Goal: Transaction & Acquisition: Purchase product/service

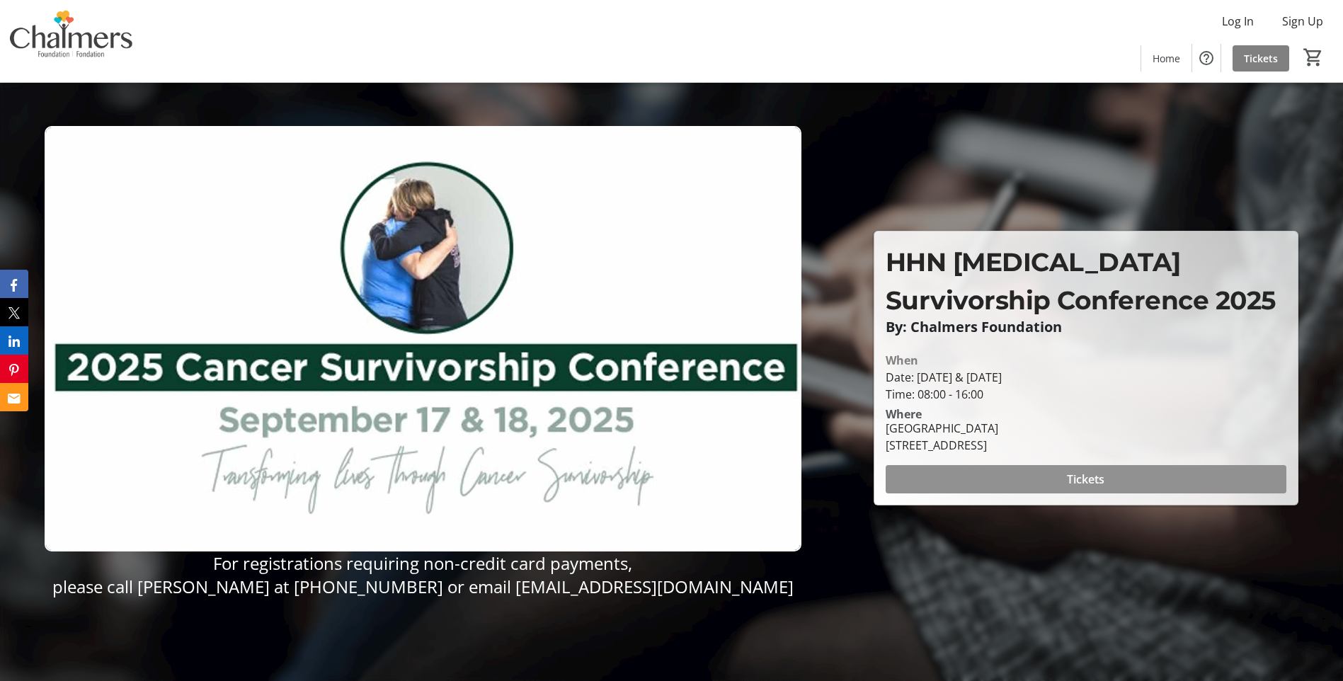
click at [1090, 484] on span "Tickets" at bounding box center [1086, 479] width 38 height 17
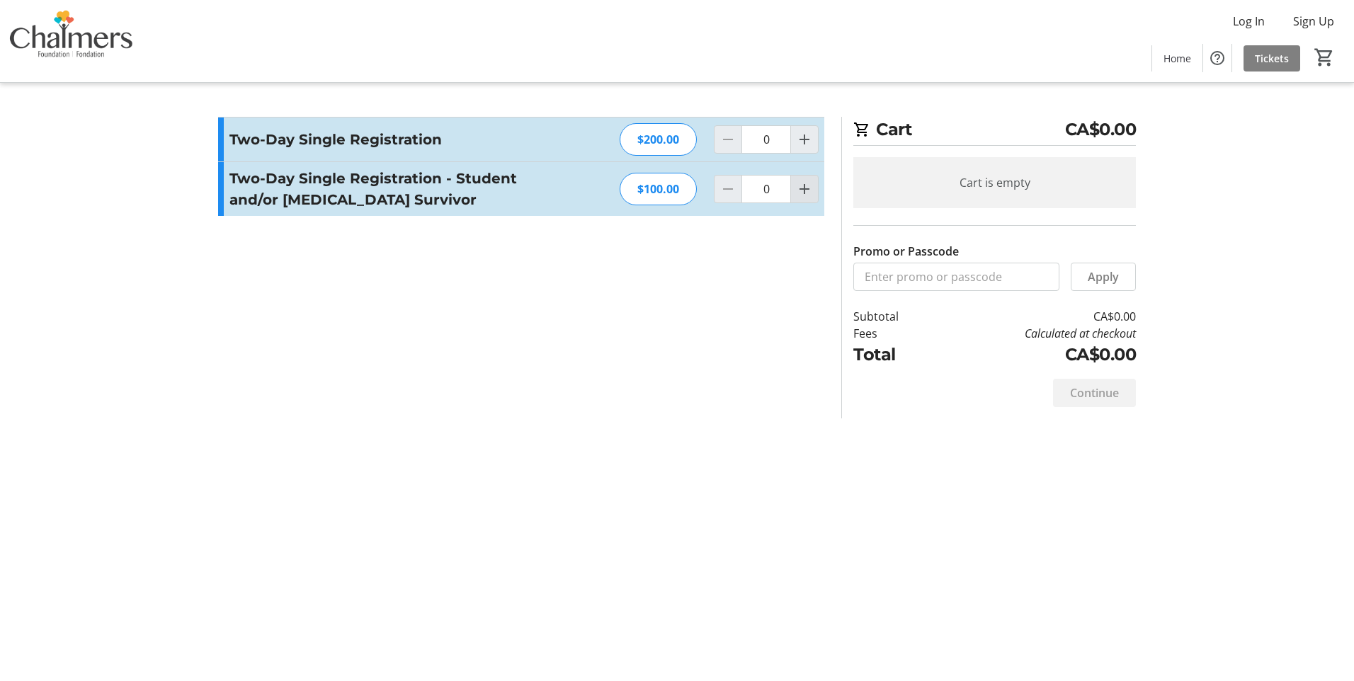
click at [804, 193] on mat-icon "Increment by one" at bounding box center [804, 189] width 17 height 17
type input "1"
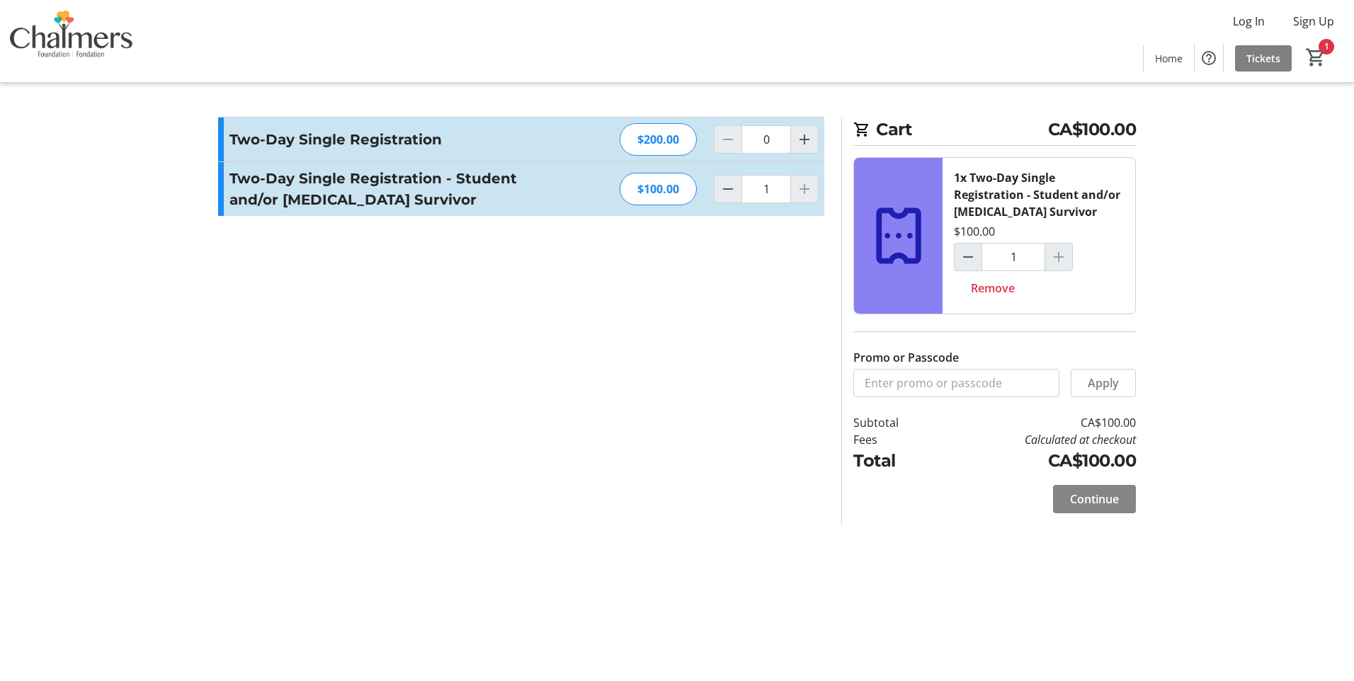
click at [1078, 495] on span "Continue" at bounding box center [1094, 499] width 49 height 17
select select "CA"
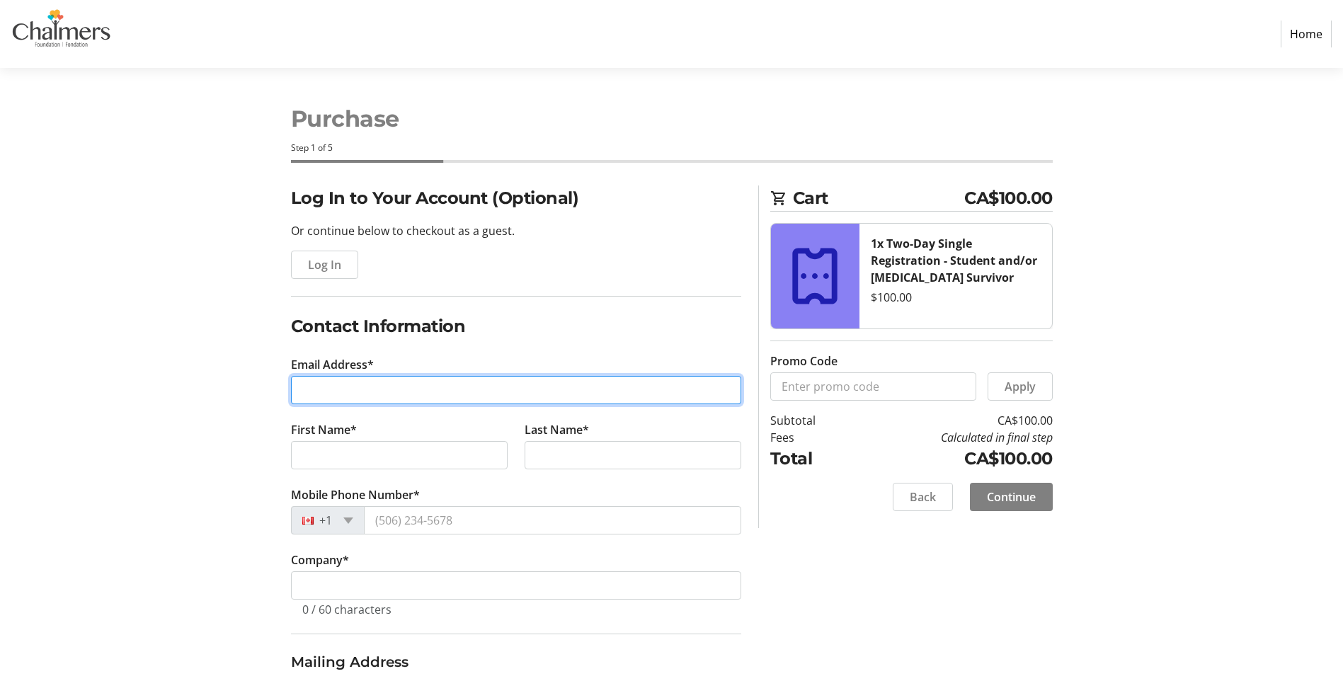
click at [339, 388] on input "Email Address*" at bounding box center [516, 390] width 450 height 28
type input "[EMAIL_ADDRESS][DOMAIN_NAME]"
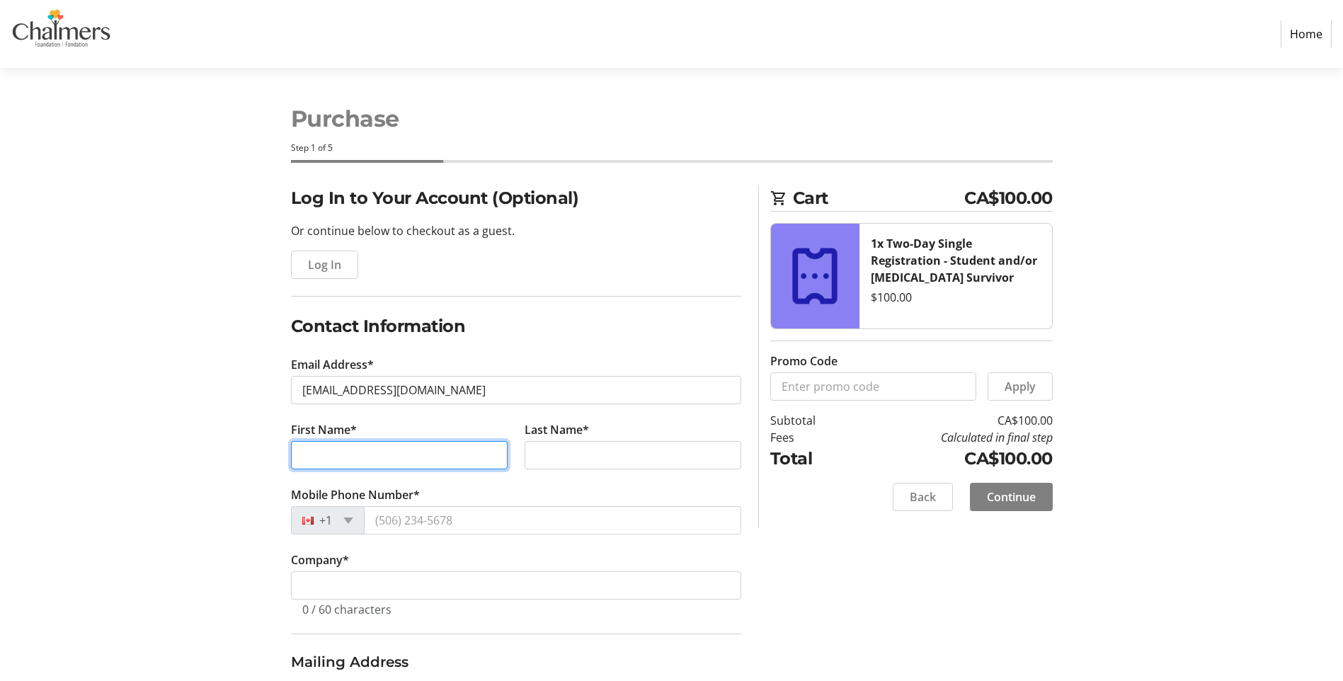
type input "[PERSON_NAME]"
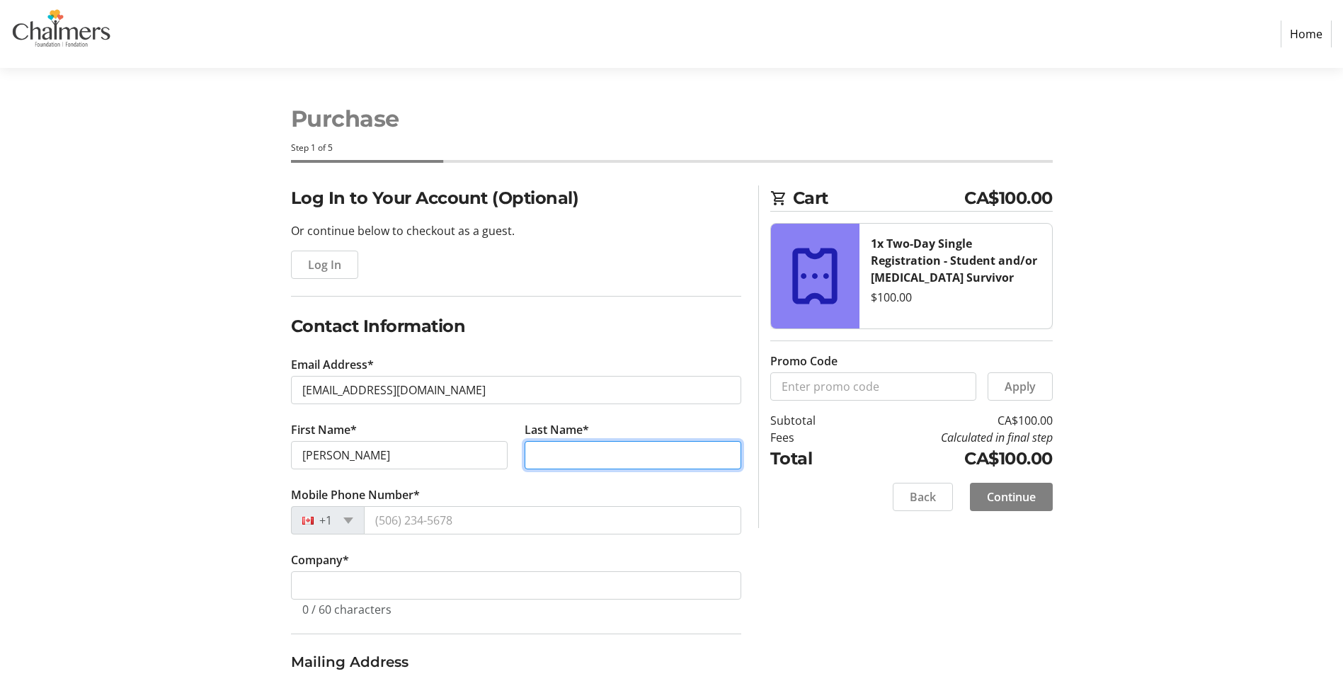
type input "[PERSON_NAME]"
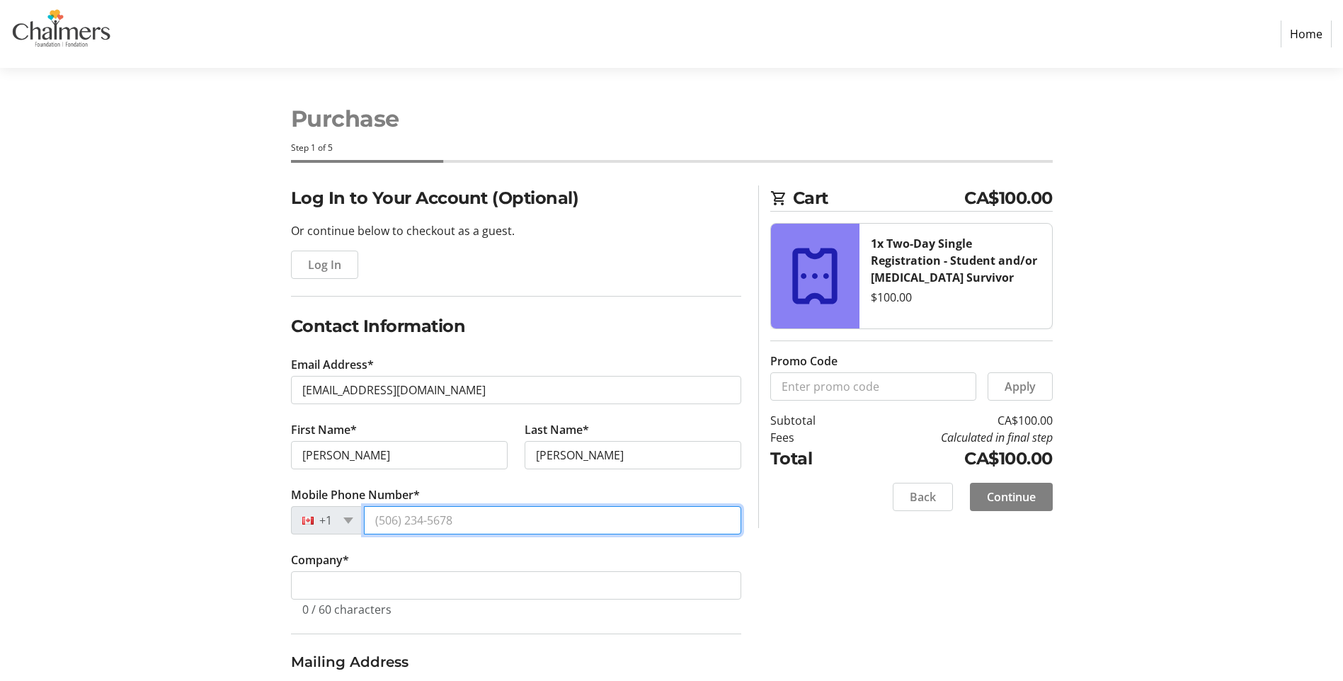
click at [404, 521] on input "Mobile Phone Number*" at bounding box center [552, 520] width 377 height 28
type input "[PHONE_NUMBER]"
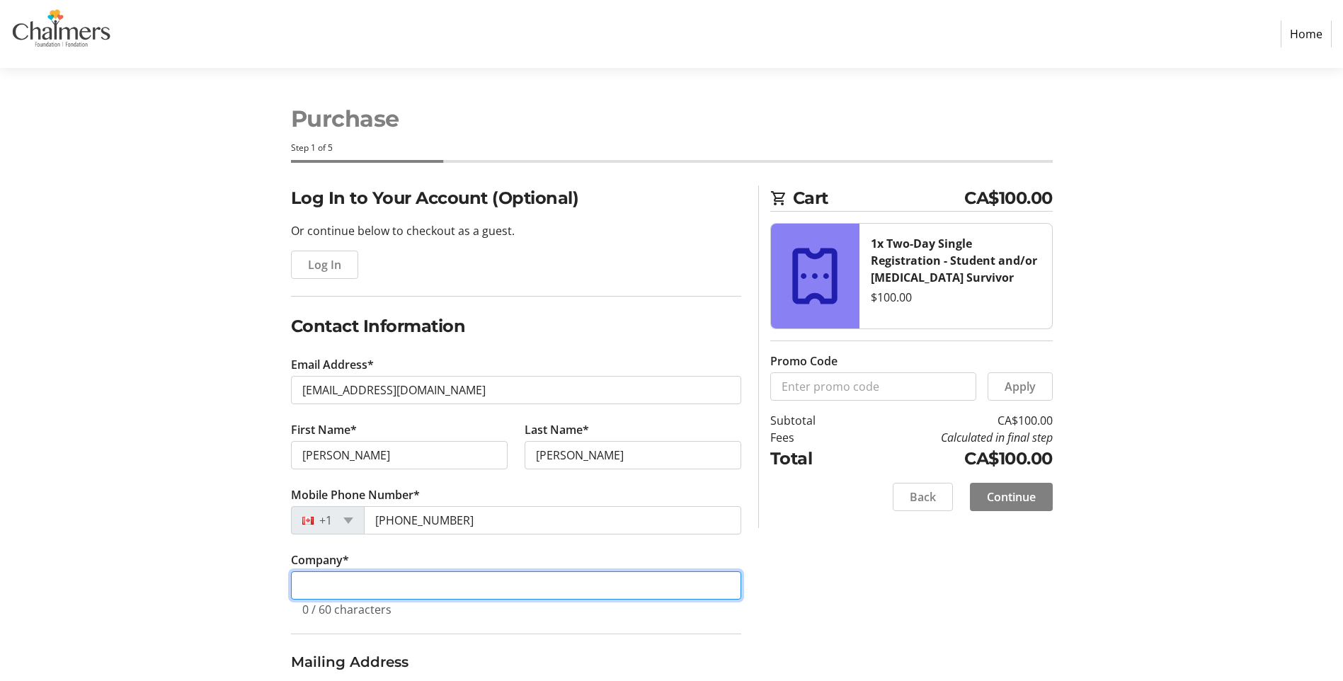
click at [312, 585] on input "Company *" at bounding box center [516, 586] width 450 height 28
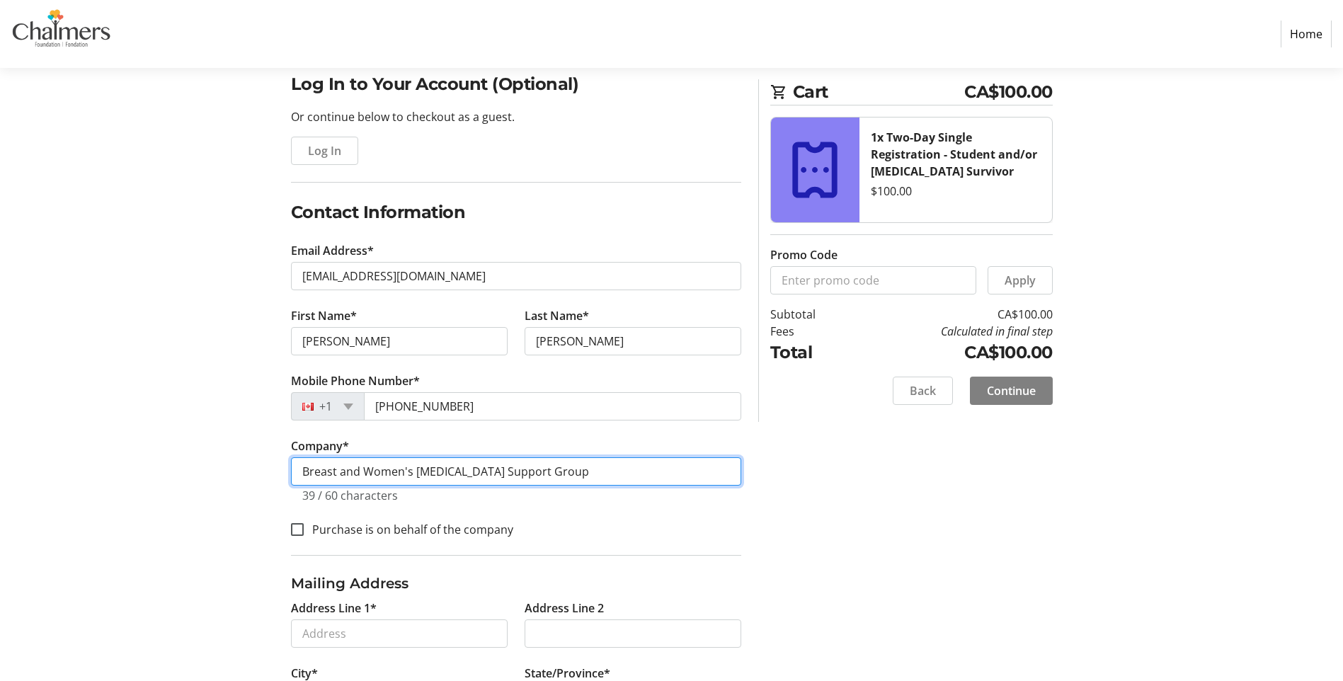
scroll to position [283, 0]
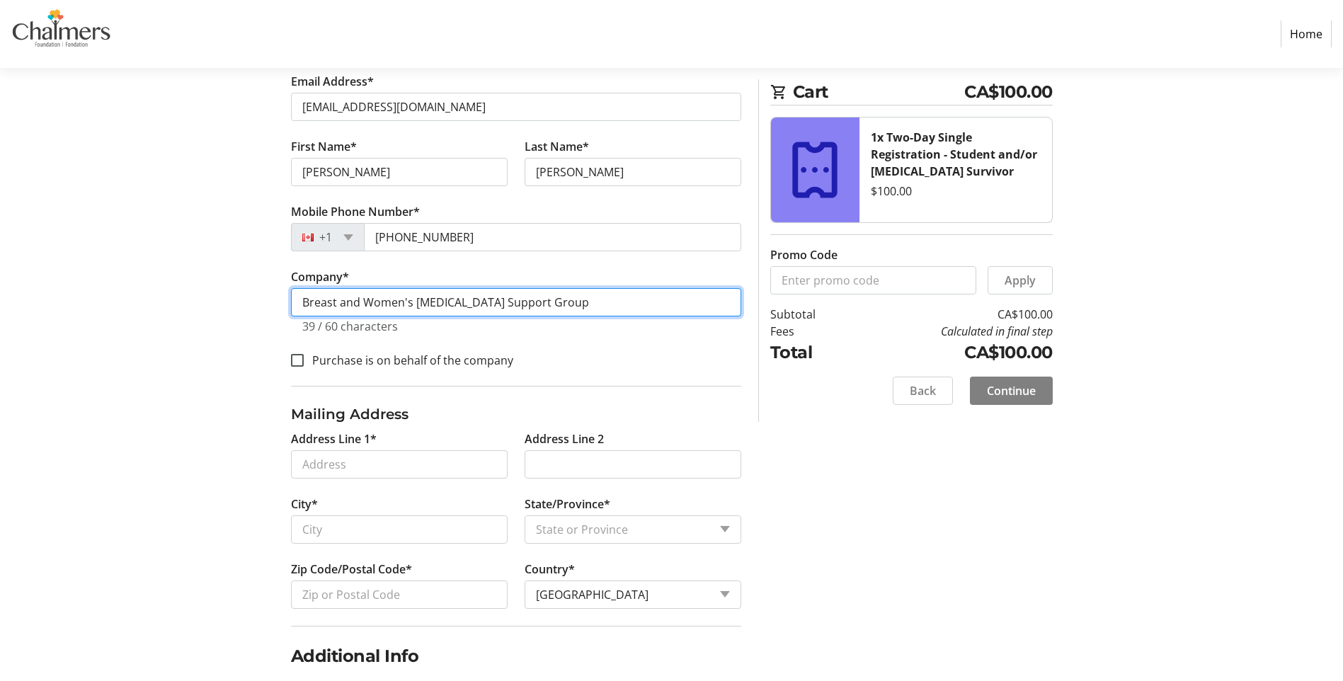
type input "Breast and Women's [MEDICAL_DATA] Support Group"
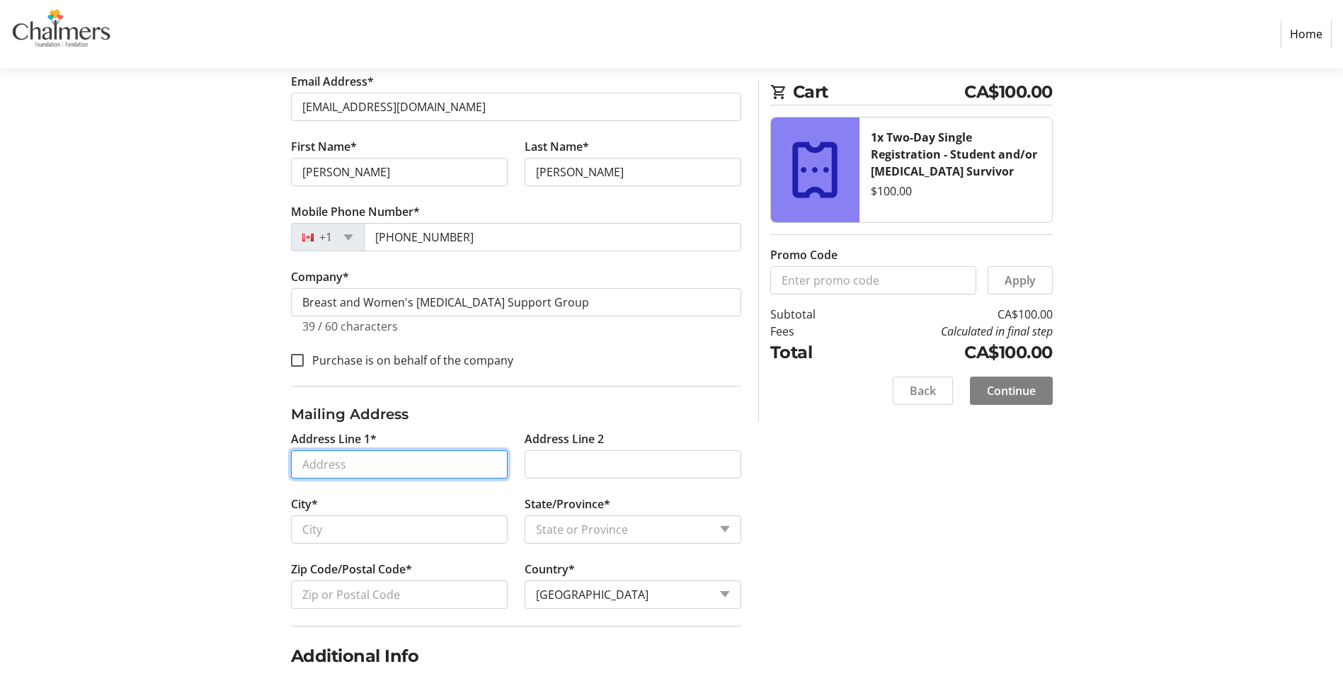
click at [316, 472] on input "Address Line 1*" at bounding box center [399, 464] width 217 height 28
type input "[STREET_ADDRESS][PERSON_NAME]"
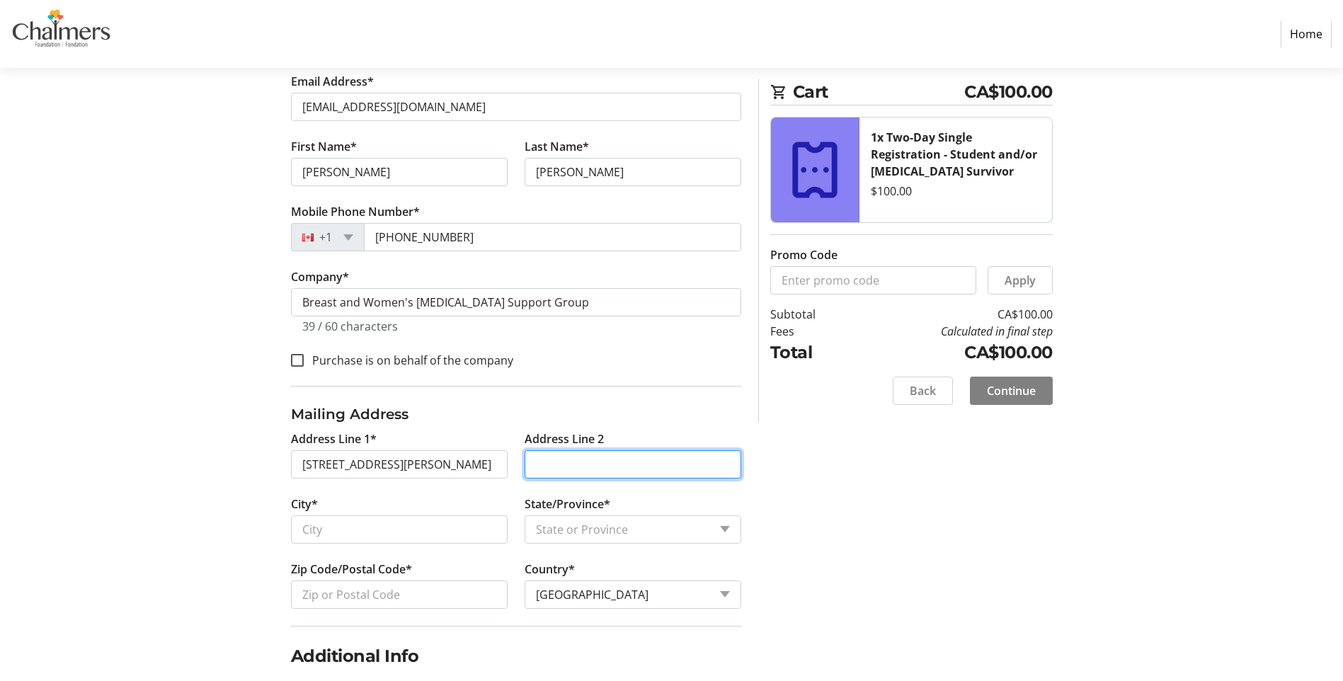
type input "4"
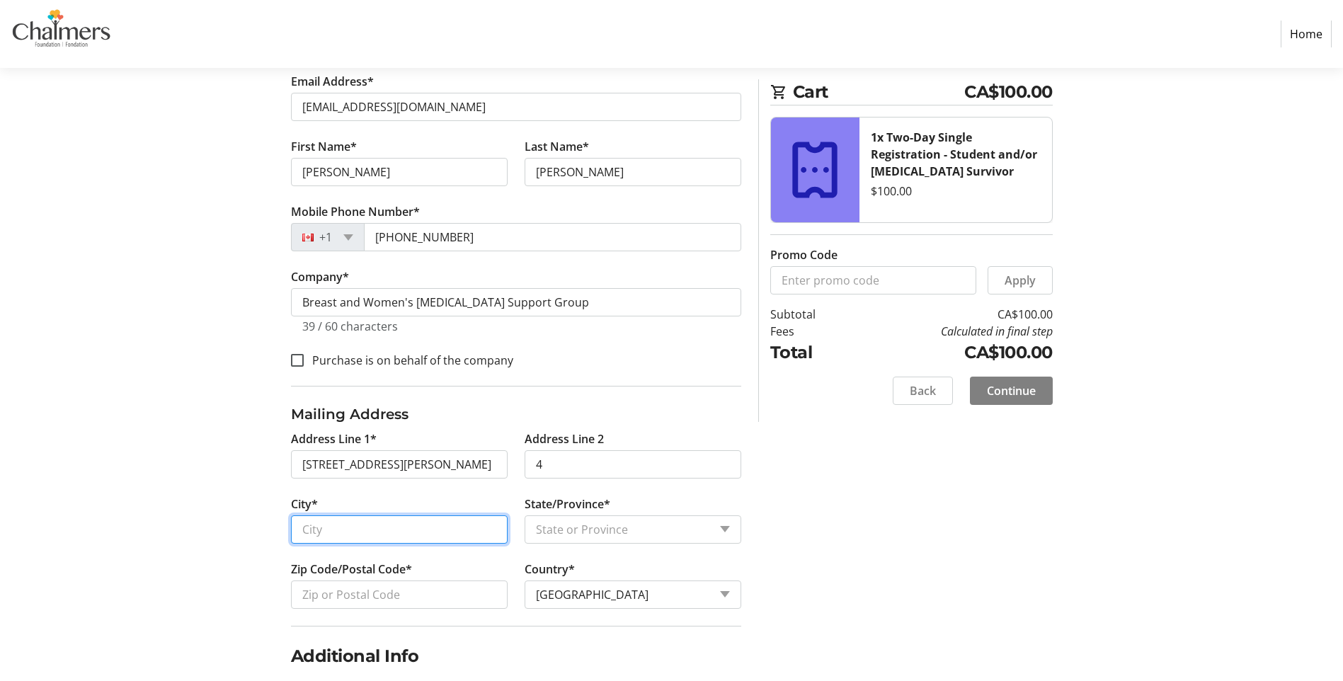
type input "Saint [PERSON_NAME]"
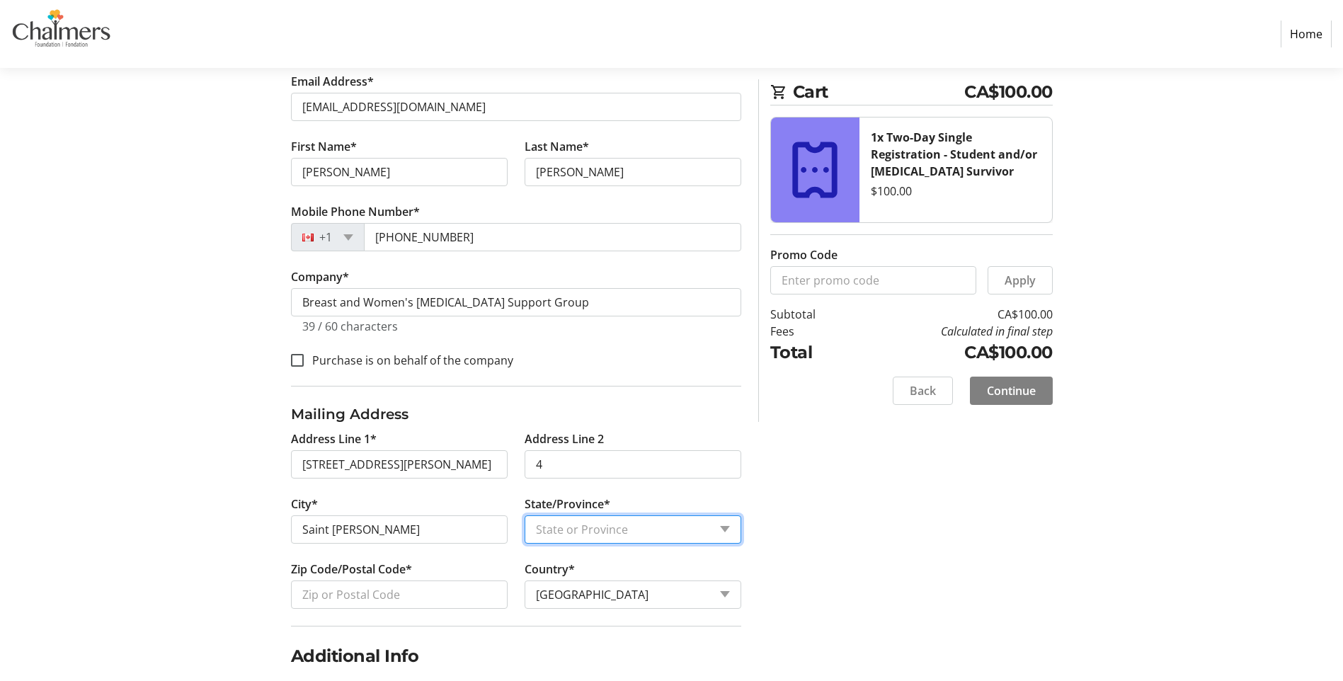
select select "NB"
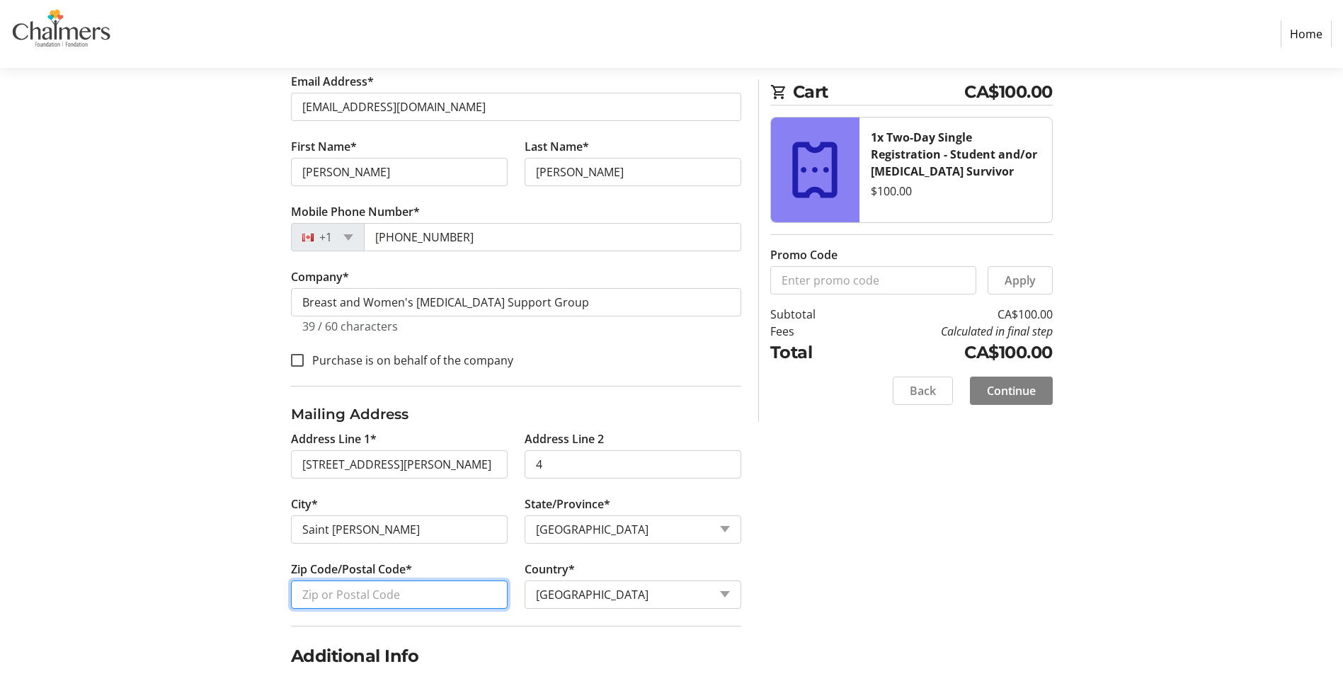
type input "E2K5H3"
type input "Program Manager, [MEDICAL_DATA] Support"
type input "Manager"
type input "[PERSON_NAME][EMAIL_ADDRESS][PERSON_NAME][DOMAIN_NAME]"
type input "na"
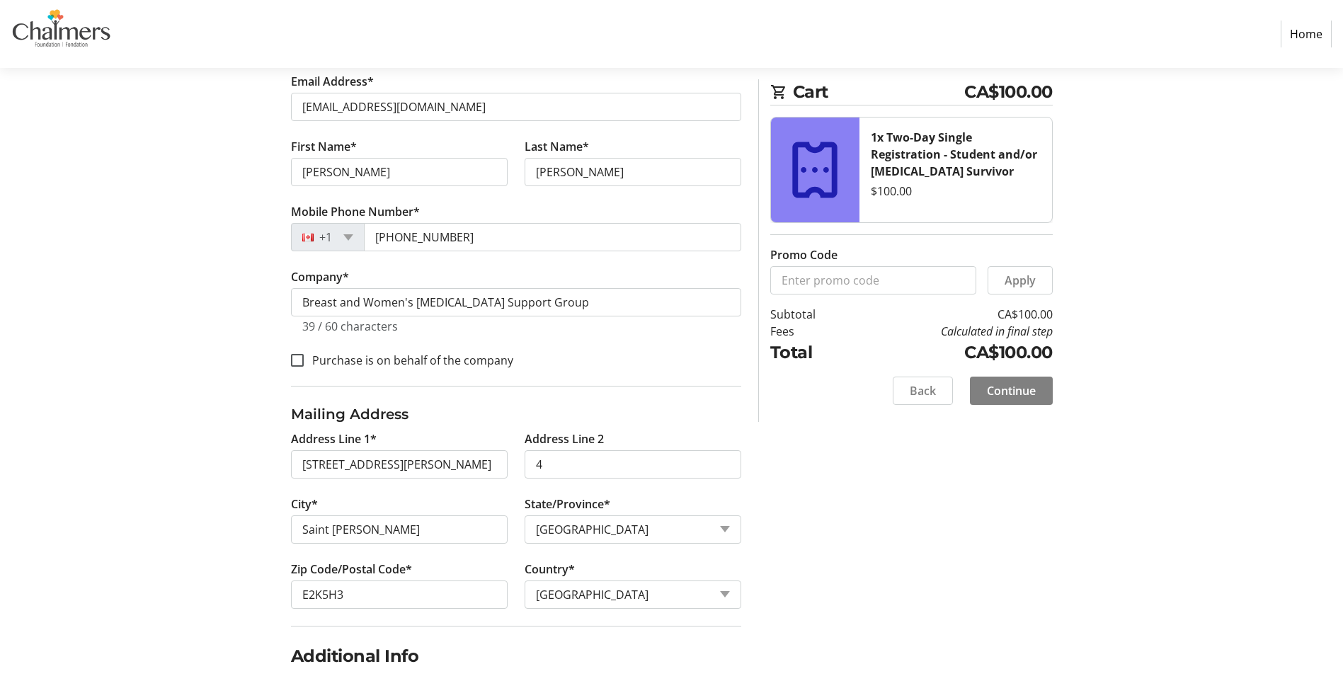
type input "na"
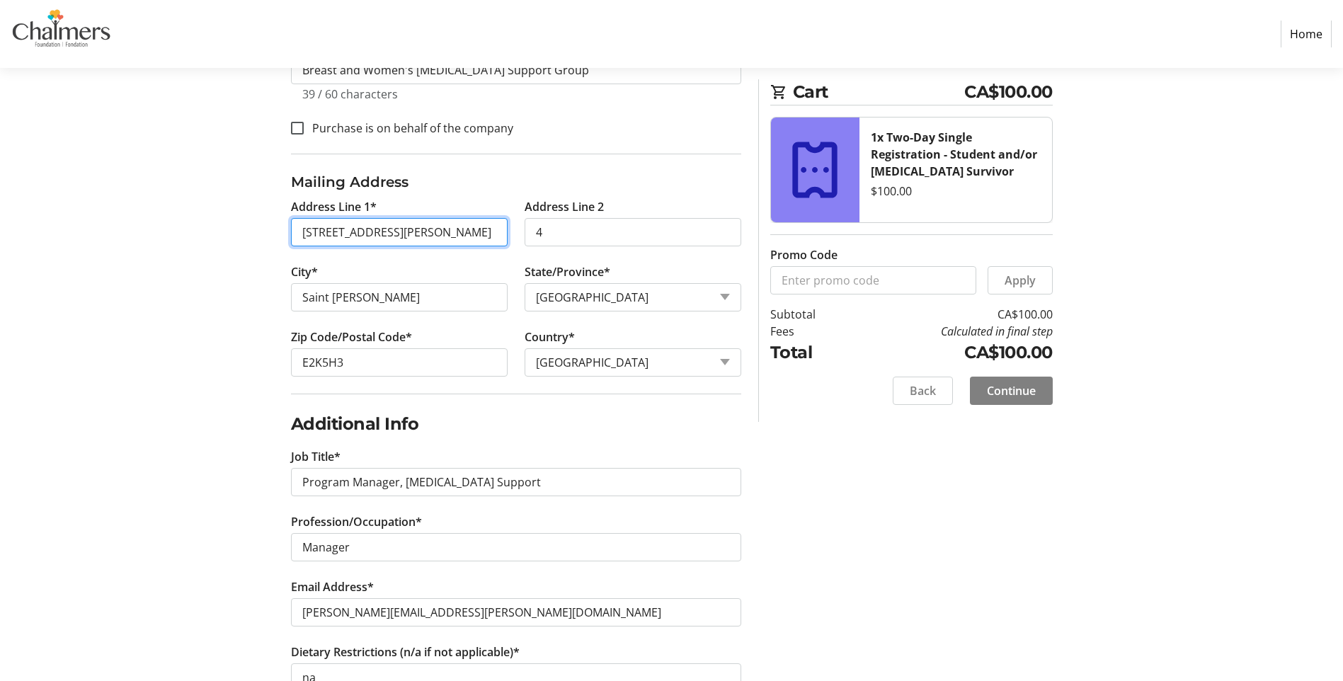
scroll to position [567, 0]
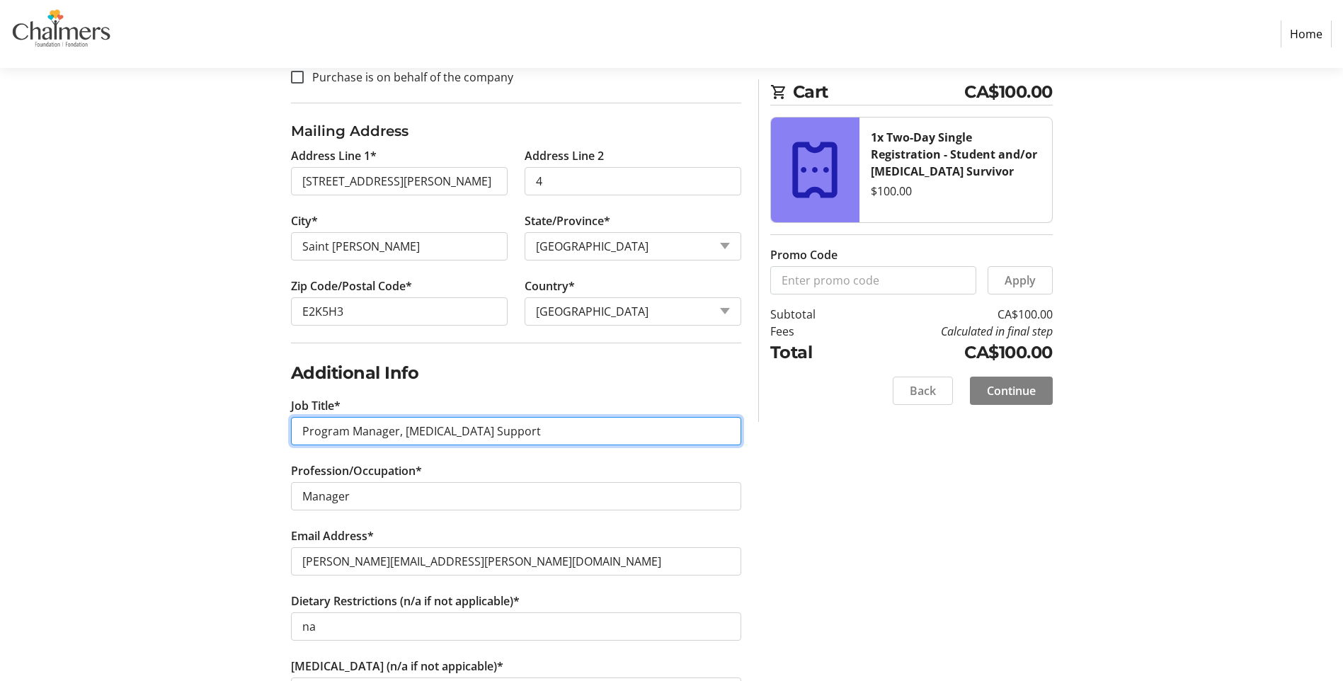
drag, startPoint x: 512, startPoint y: 431, endPoint x: 284, endPoint y: 433, distance: 228.0
click at [284, 433] on div "Log In to Your Account (Optional) Or continue below to checkout as a guest. Log…" at bounding box center [516, 277] width 467 height 1317
type input "Peer Group Leader"
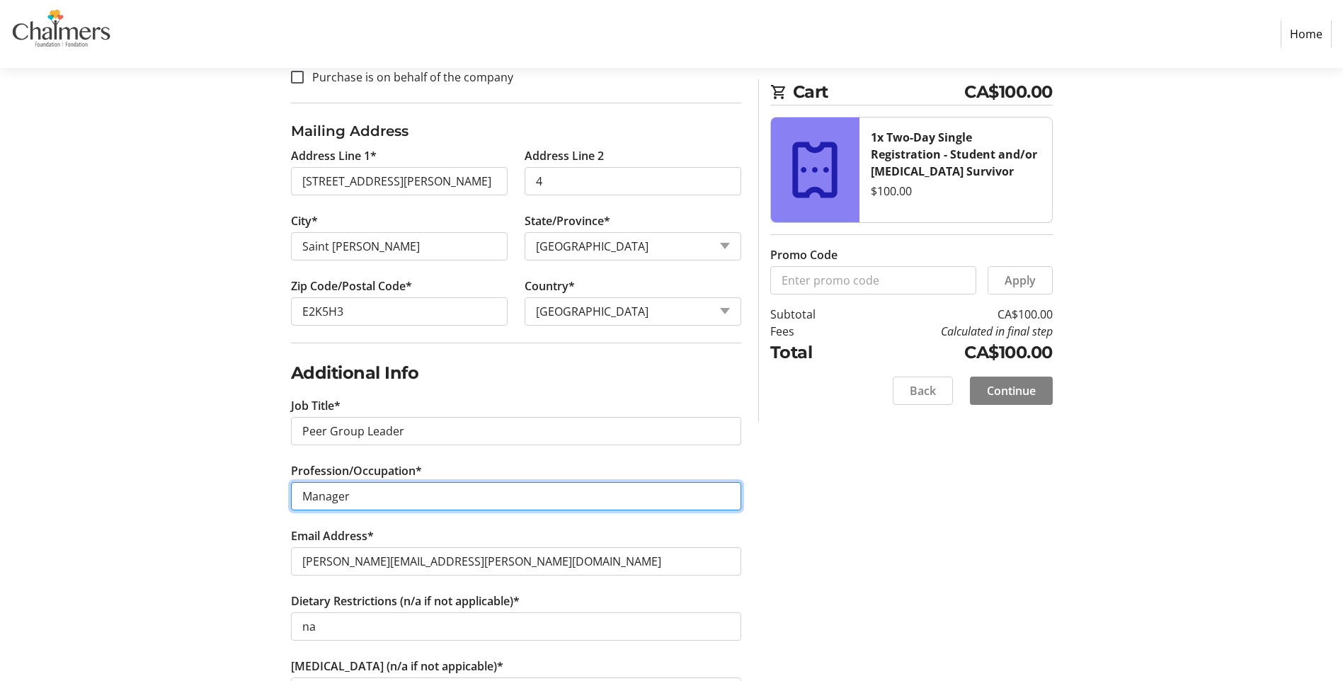
drag, startPoint x: 367, startPoint y: 494, endPoint x: 275, endPoint y: 494, distance: 92.1
click at [275, 494] on div "Log In to Your Account (Optional) Or continue below to checkout as a guest. Log…" at bounding box center [672, 277] width 935 height 1317
type input "Survivor"
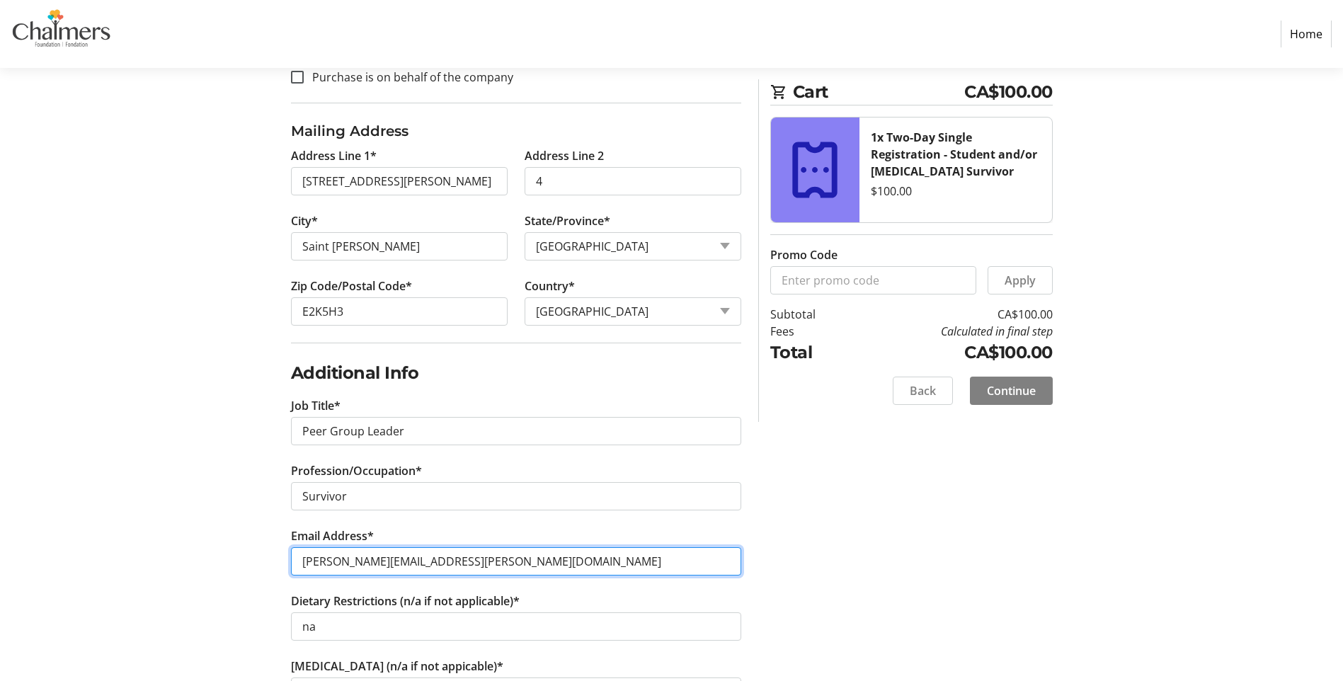
drag, startPoint x: 465, startPoint y: 562, endPoint x: 165, endPoint y: 562, distance: 300.3
click at [165, 562] on section "Purchase Step 1 of 5 Cart CA$100.00 1x Two-Day Single Registration - Student an…" at bounding box center [671, 218] width 1343 height 1434
type input "[EMAIL_ADDRESS][DOMAIN_NAME]"
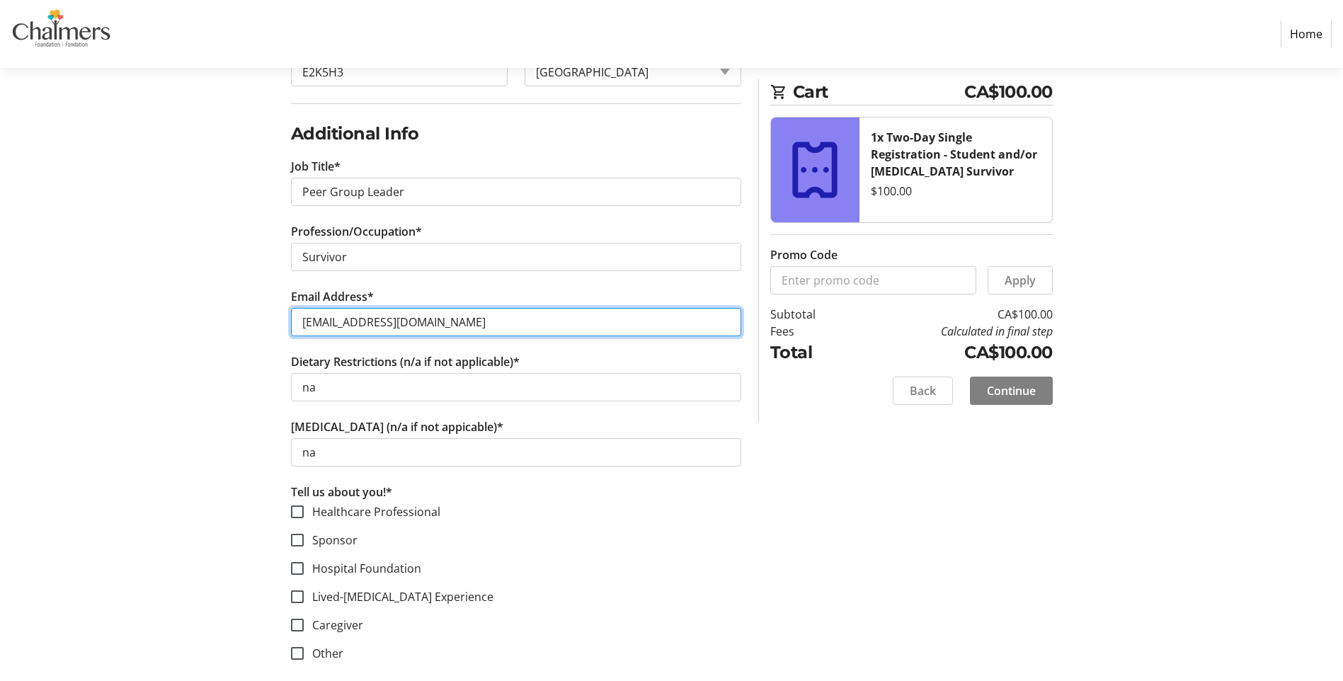
scroll to position [821, 0]
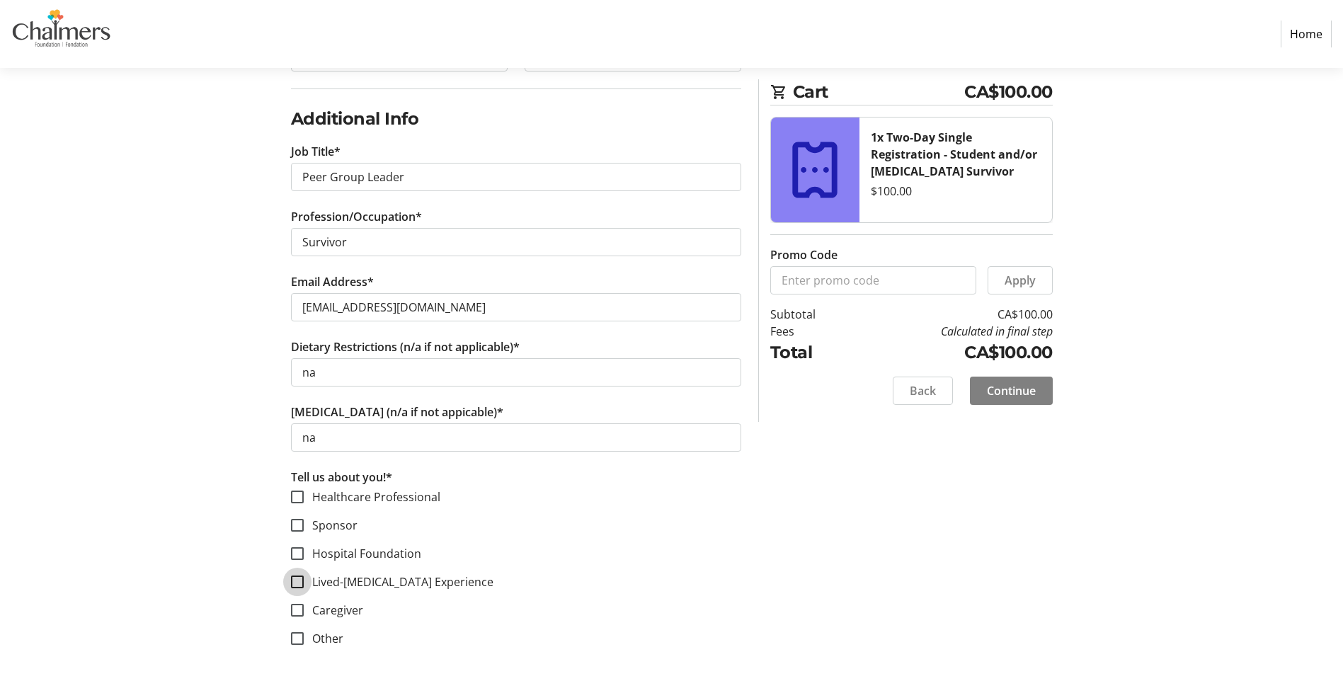
click at [301, 584] on input "Lived-[MEDICAL_DATA] Experience" at bounding box center [297, 582] width 13 height 13
checkbox input "true"
click at [1003, 396] on span "Continue" at bounding box center [1011, 390] width 49 height 17
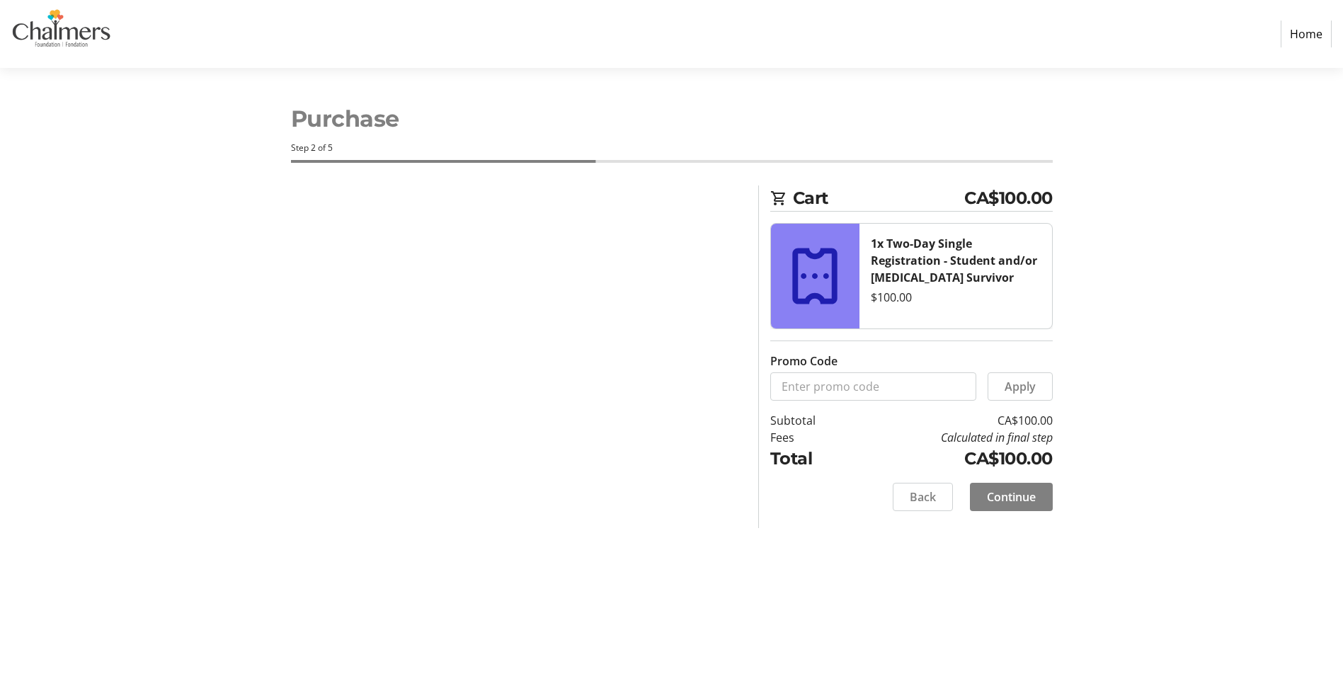
scroll to position [0, 0]
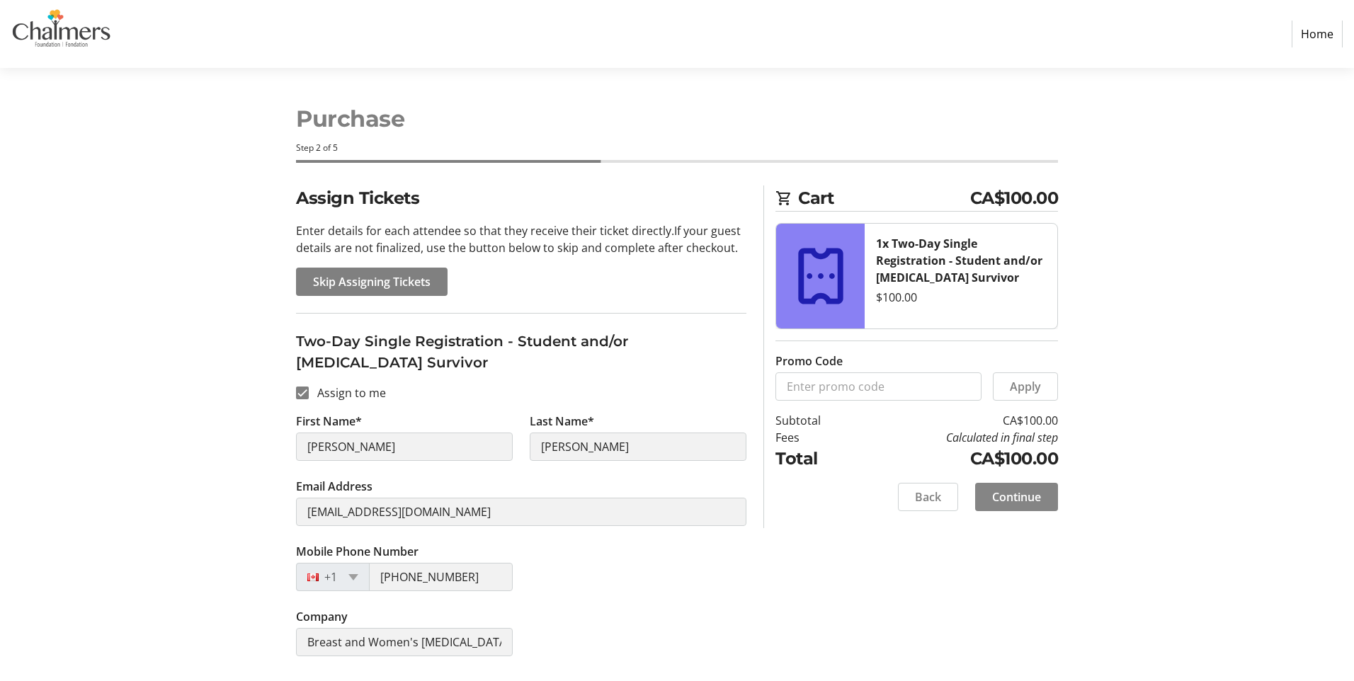
click at [1004, 495] on span "Continue" at bounding box center [1016, 497] width 49 height 17
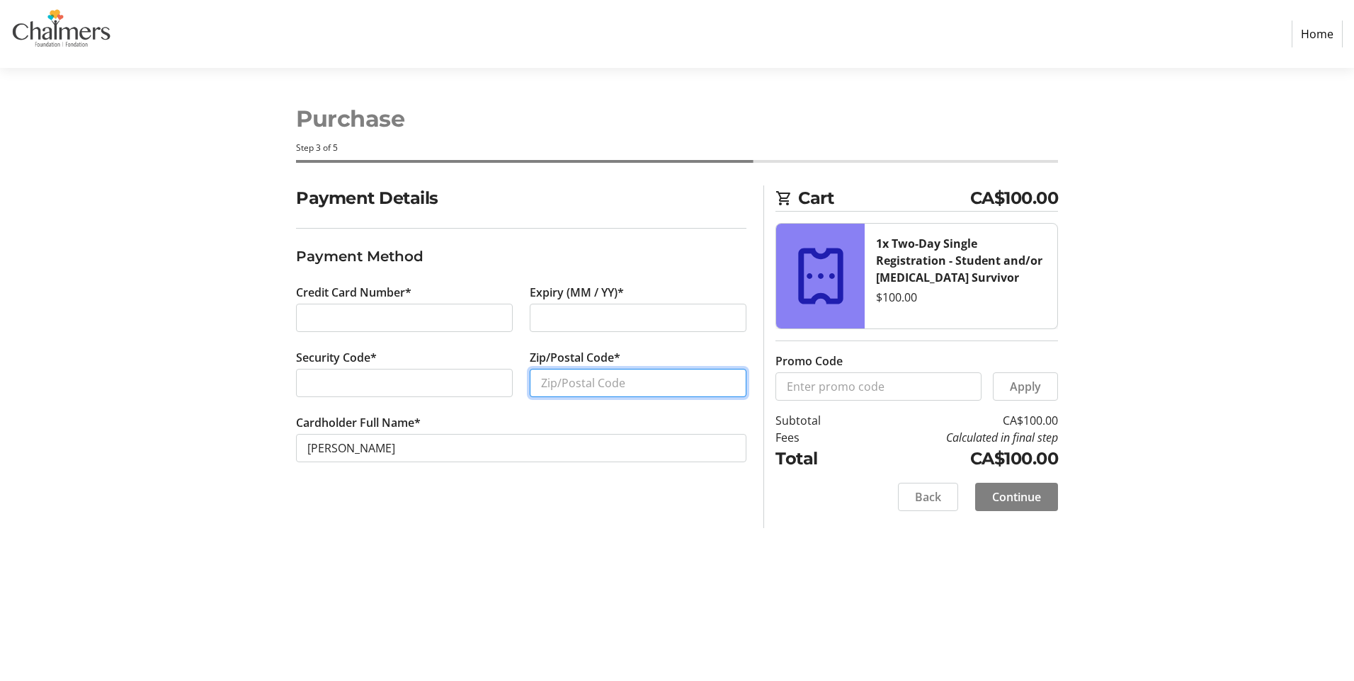
click at [578, 374] on input "Zip/Postal Code*" at bounding box center [638, 383] width 217 height 28
type input "E2E 0A5"
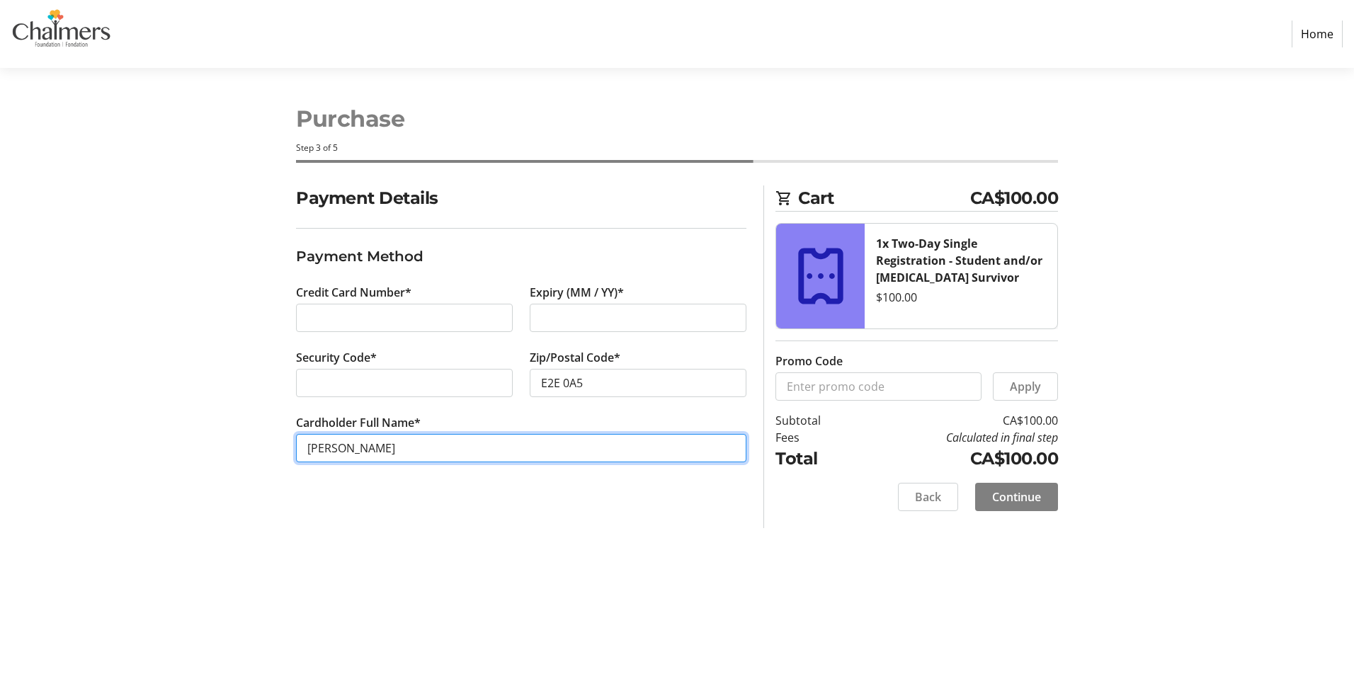
drag, startPoint x: 375, startPoint y: 451, endPoint x: 175, endPoint y: 432, distance: 201.3
click at [175, 432] on section "Purchase Step 3 of 5 Cart CA$100.00 1x Two-Day Single Registration - Student an…" at bounding box center [677, 374] width 1354 height 613
type input "[PERSON_NAME]"
click at [1016, 495] on span "Continue" at bounding box center [1016, 497] width 49 height 17
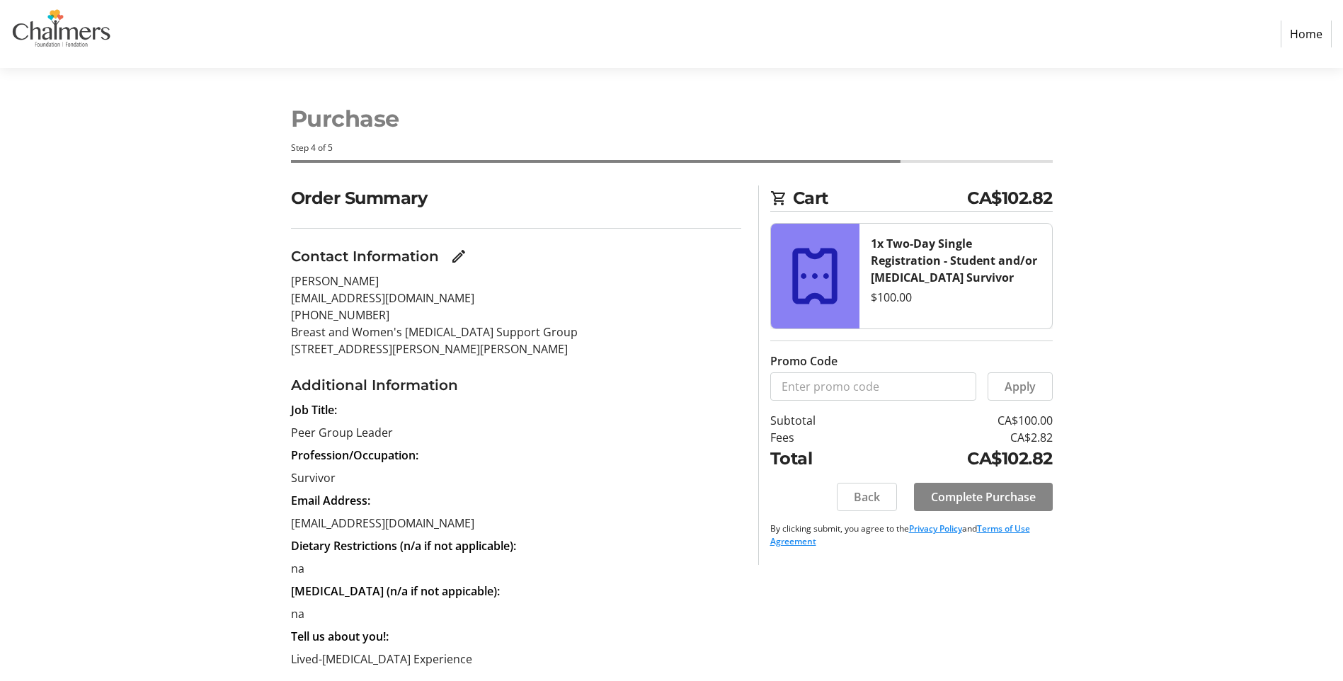
scroll to position [139, 0]
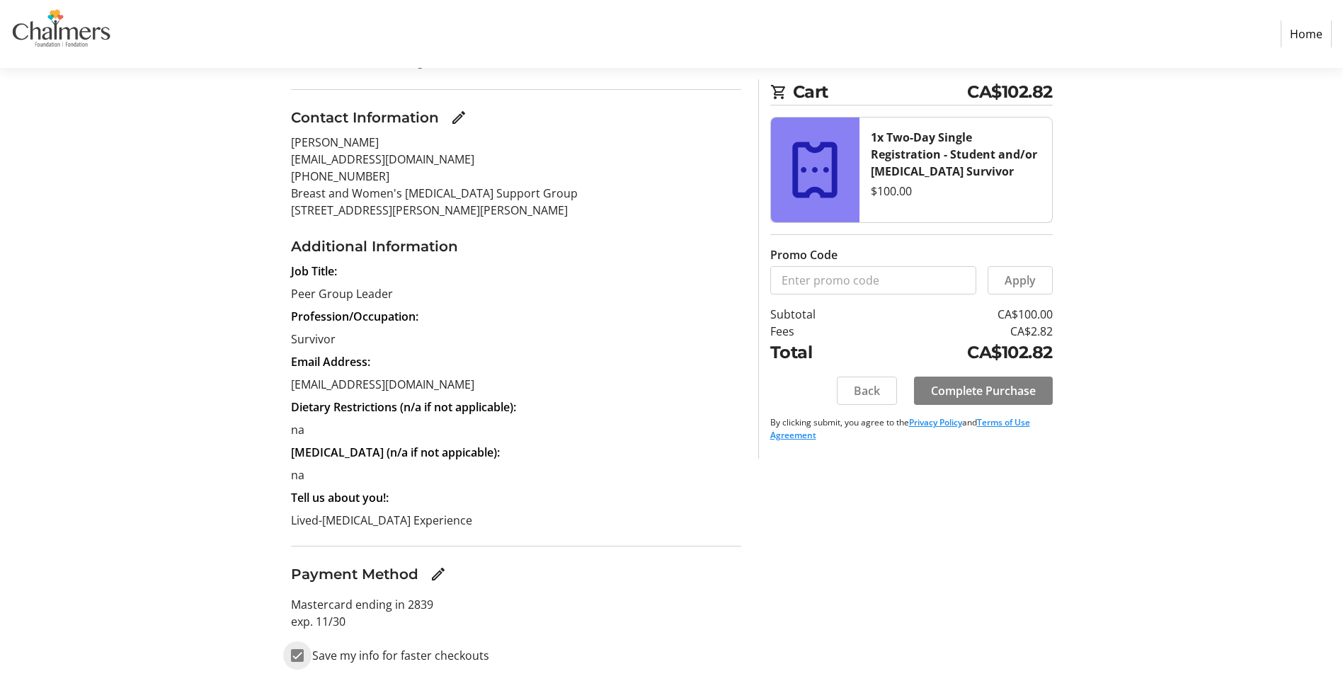
click at [302, 655] on input "Save my info for faster checkouts" at bounding box center [297, 655] width 13 height 13
checkbox input "false"
click at [994, 394] on span "Complete Purchase" at bounding box center [983, 390] width 105 height 17
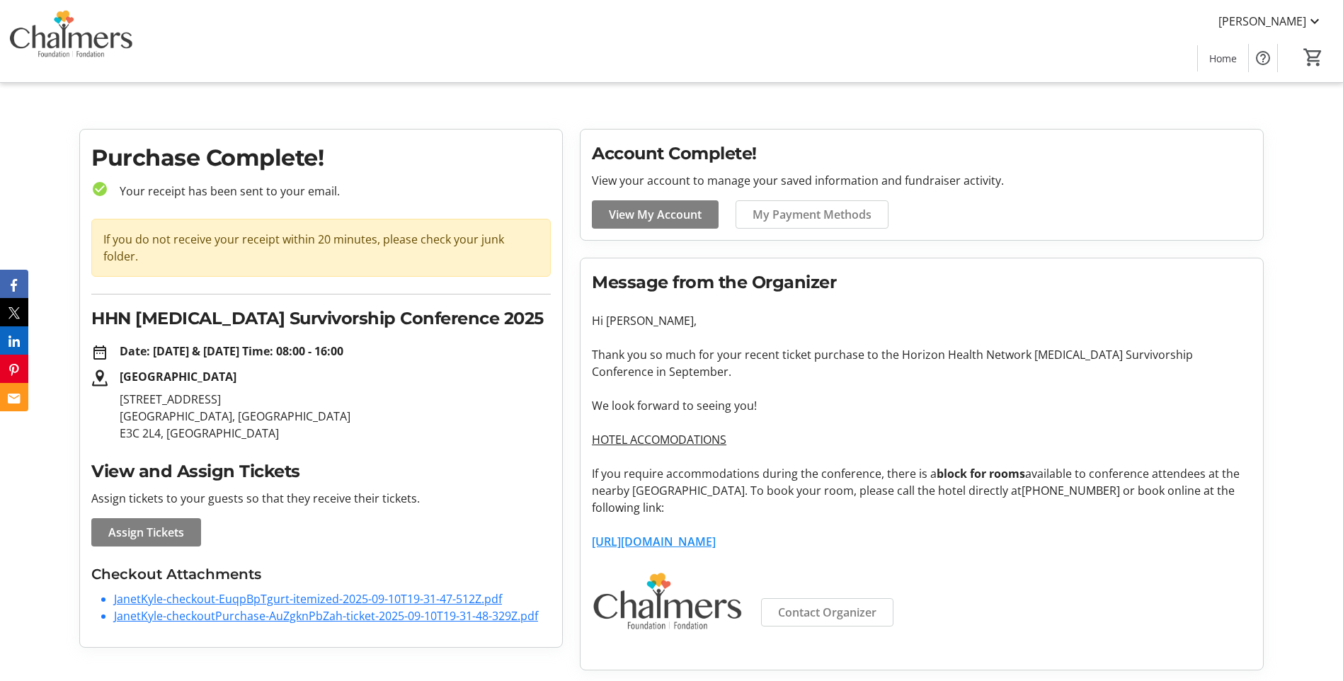
scroll to position [1, 0]
